Goal: Task Accomplishment & Management: Use online tool/utility

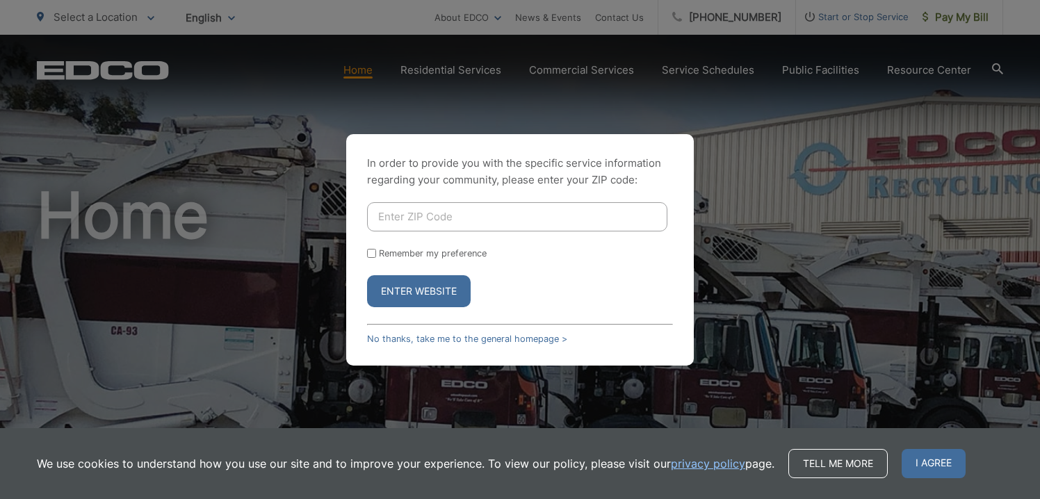
click at [444, 215] on input "Enter ZIP Code" at bounding box center [517, 216] width 300 height 29
type input "92118"
click at [367, 275] on button "Enter Website" at bounding box center [419, 291] width 104 height 32
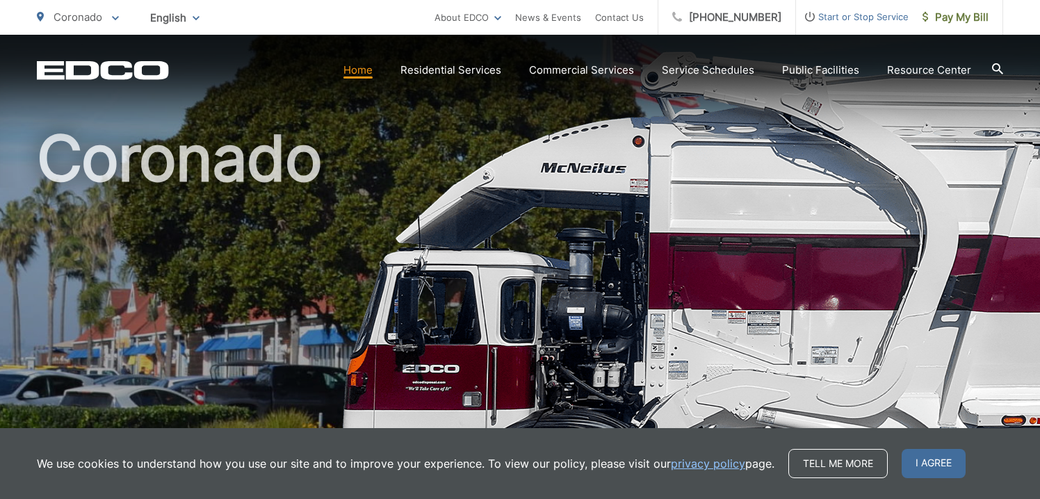
scroll to position [54, 0]
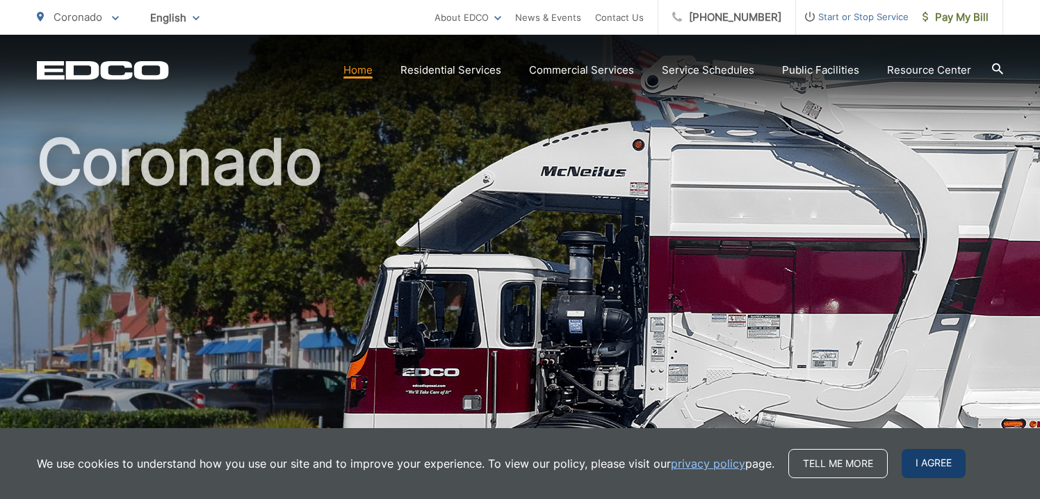
click at [925, 460] on span "I agree" at bounding box center [933, 463] width 64 height 29
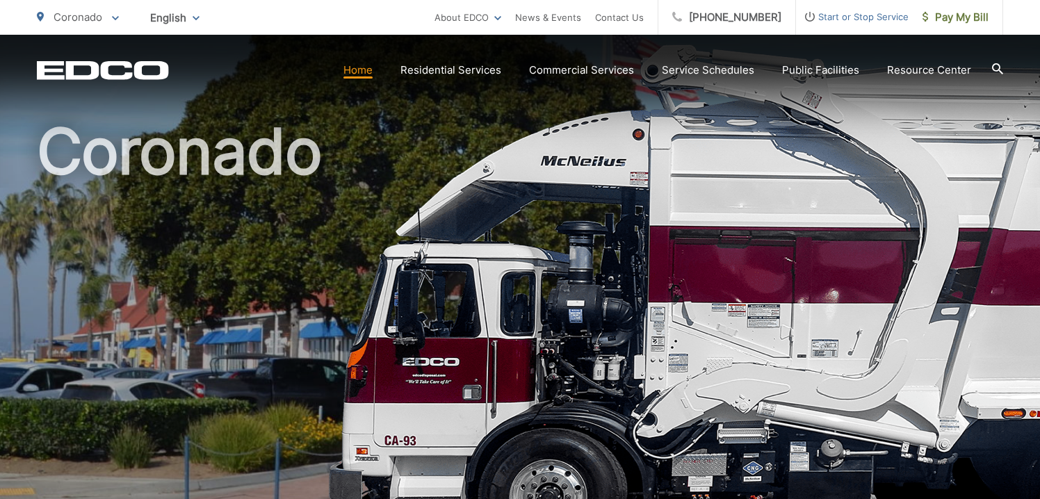
scroll to position [0, 0]
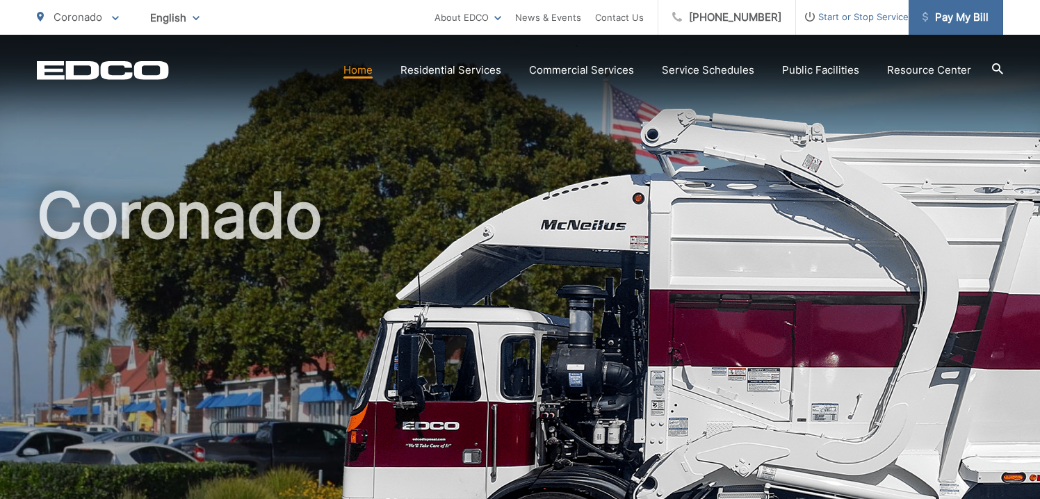
click at [958, 19] on span "Pay My Bill" at bounding box center [955, 17] width 66 height 17
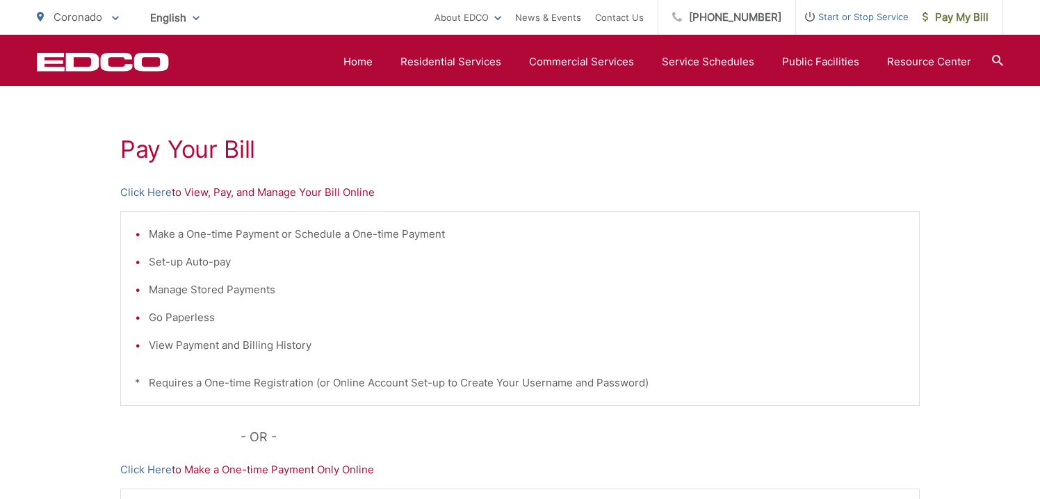
scroll to position [196, 0]
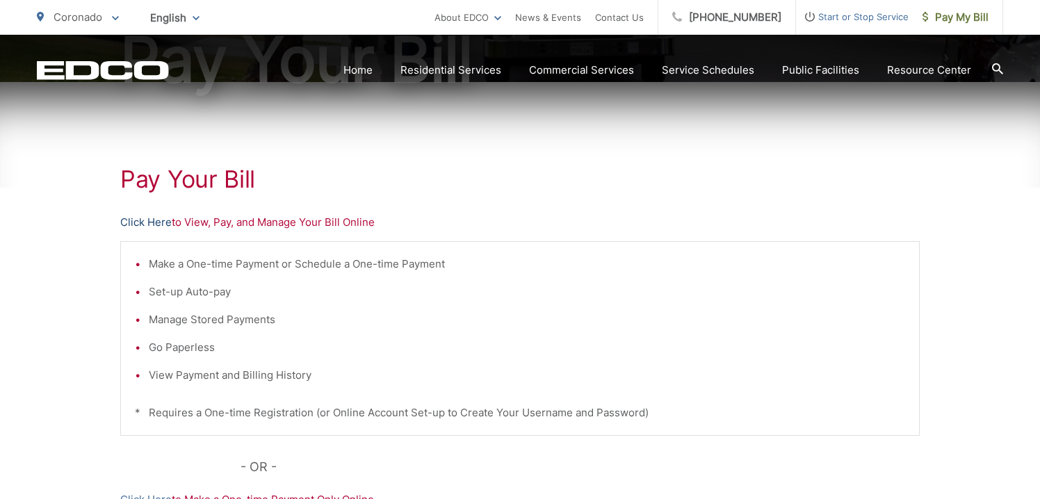
click at [147, 220] on link "Click Here" at bounding box center [145, 222] width 51 height 17
